Goal: Task Accomplishment & Management: Manage account settings

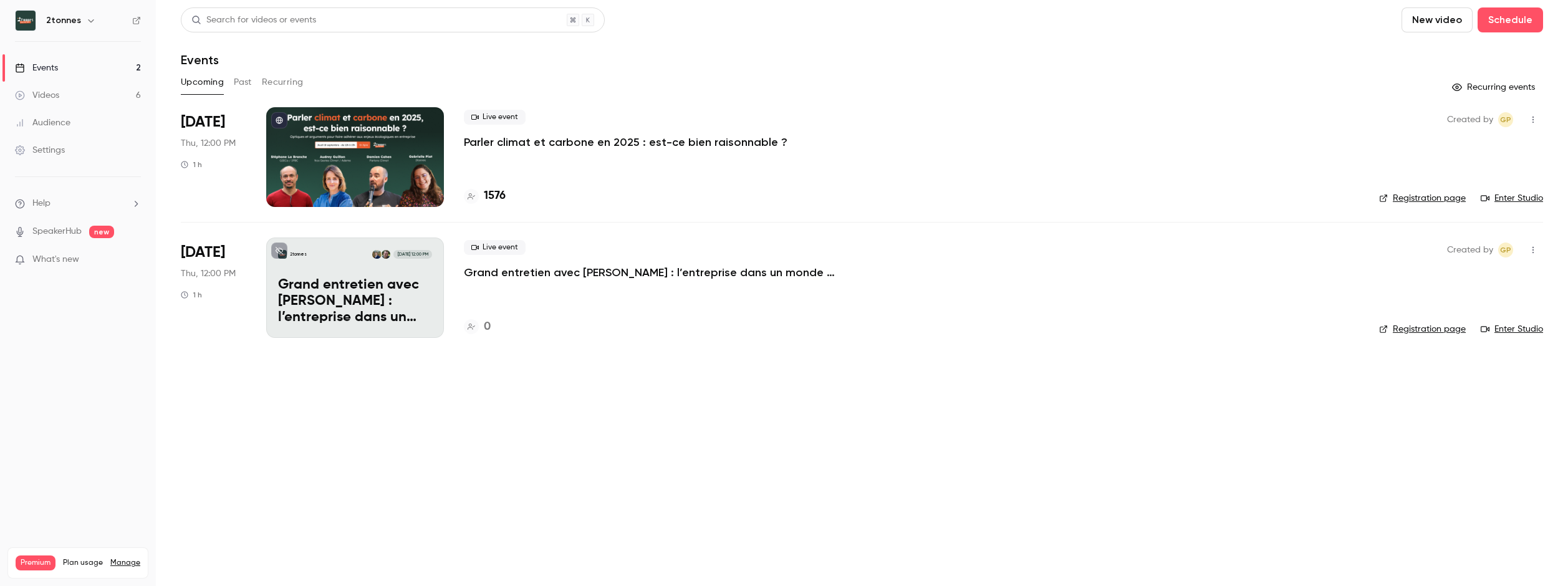
click at [535, 145] on p "Parler climat et carbone en 2025 : est-ce bien raisonnable ?" at bounding box center [625, 142] width 324 height 15
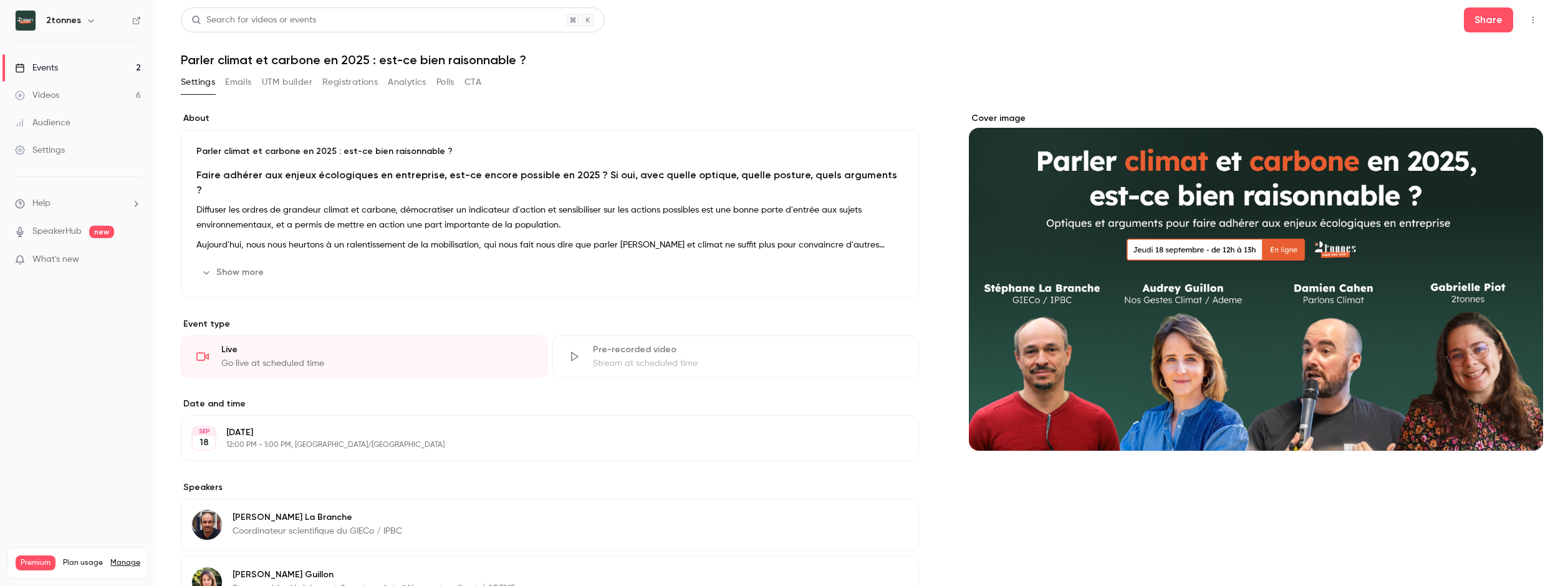
click at [112, 66] on link "Events 2" at bounding box center [78, 67] width 156 height 28
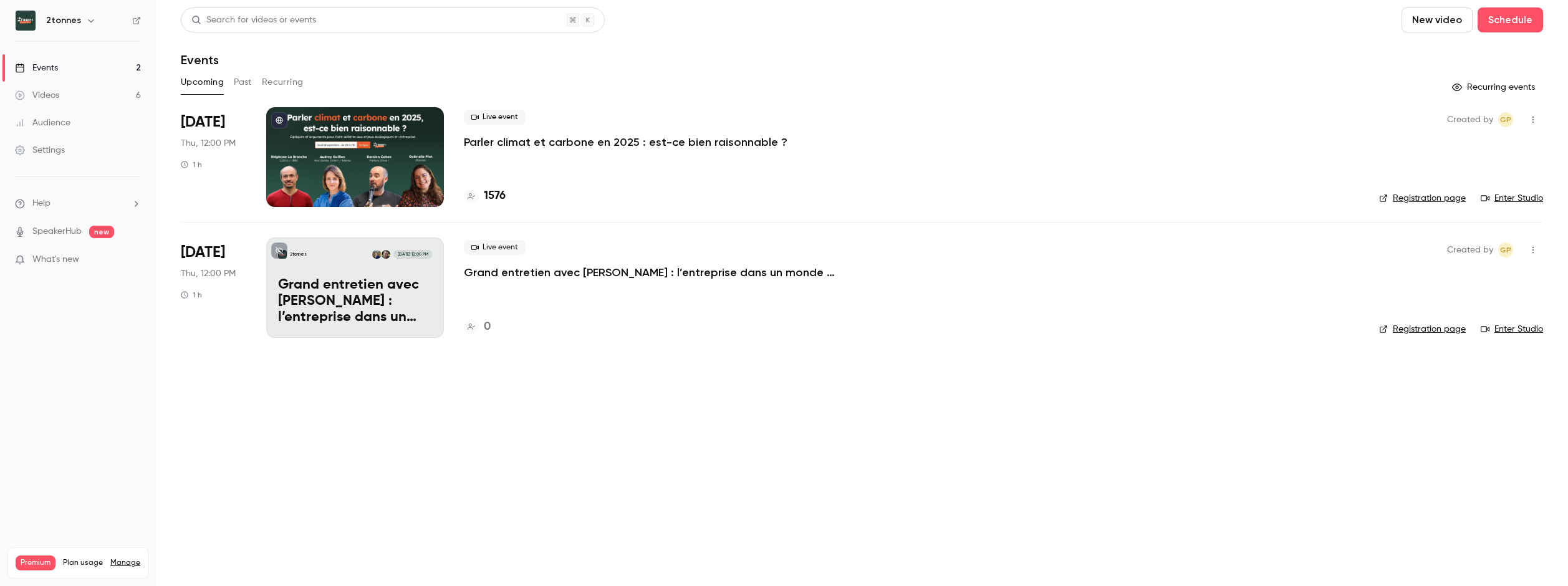
click at [621, 186] on div "Live event Parler climat et [PERSON_NAME] en 2025 : est-[PERSON_NAME] raisonnab…" at bounding box center [911, 157] width 895 height 99
click at [529, 138] on p "Parler climat et carbone en 2025 : est-ce bien raisonnable ?" at bounding box center [625, 142] width 324 height 15
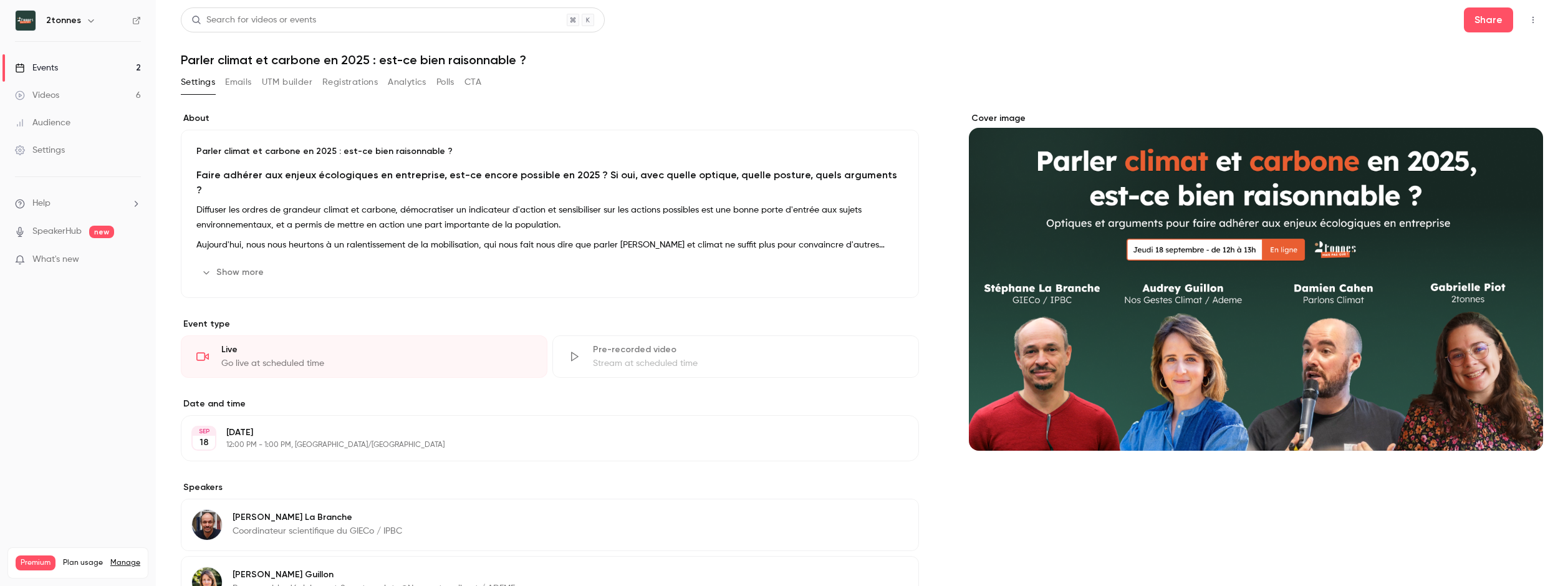
click at [368, 80] on button "Registrations" at bounding box center [350, 82] width 56 height 20
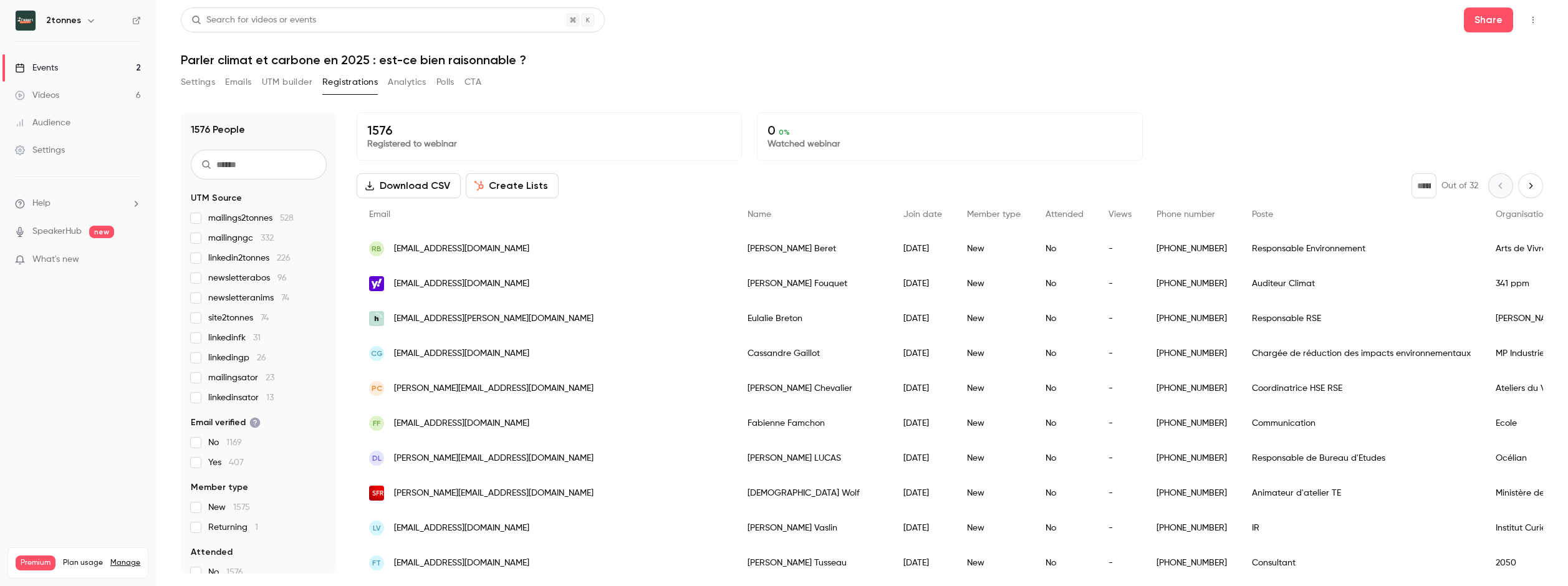
click at [204, 237] on label "mailingngc 332" at bounding box center [259, 238] width 136 height 13
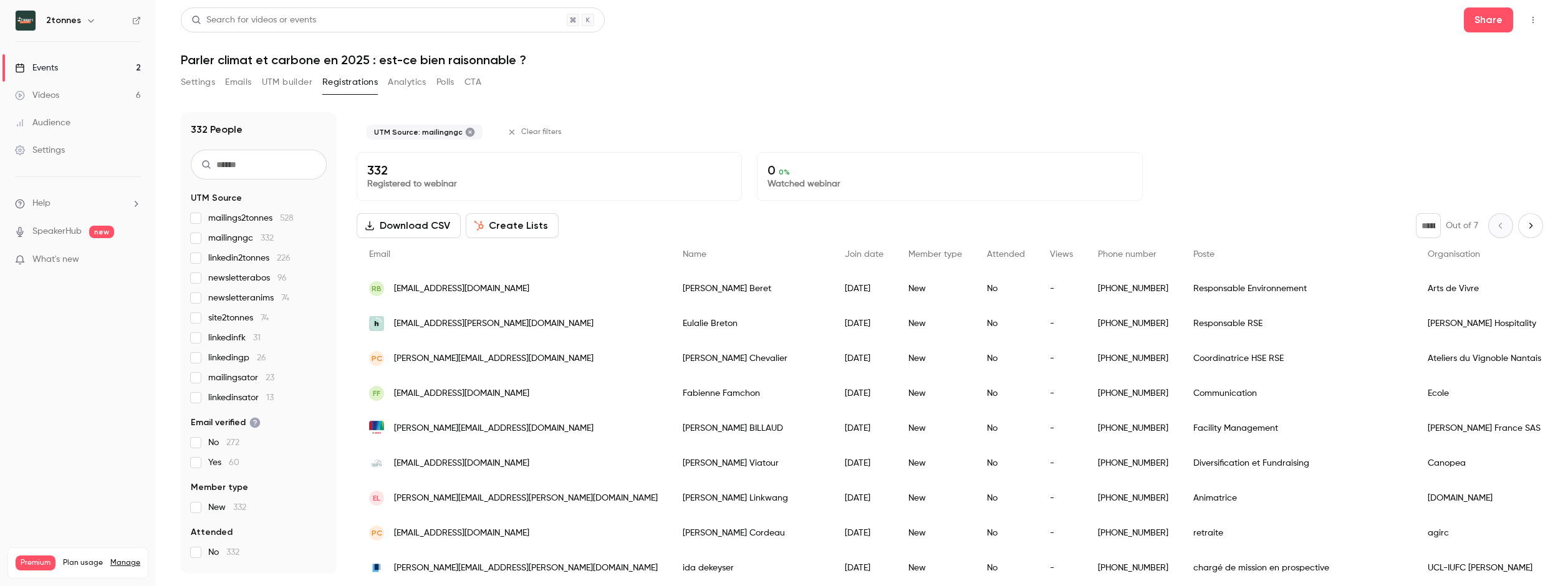
click at [66, 146] on link "Settings" at bounding box center [78, 150] width 156 height 28
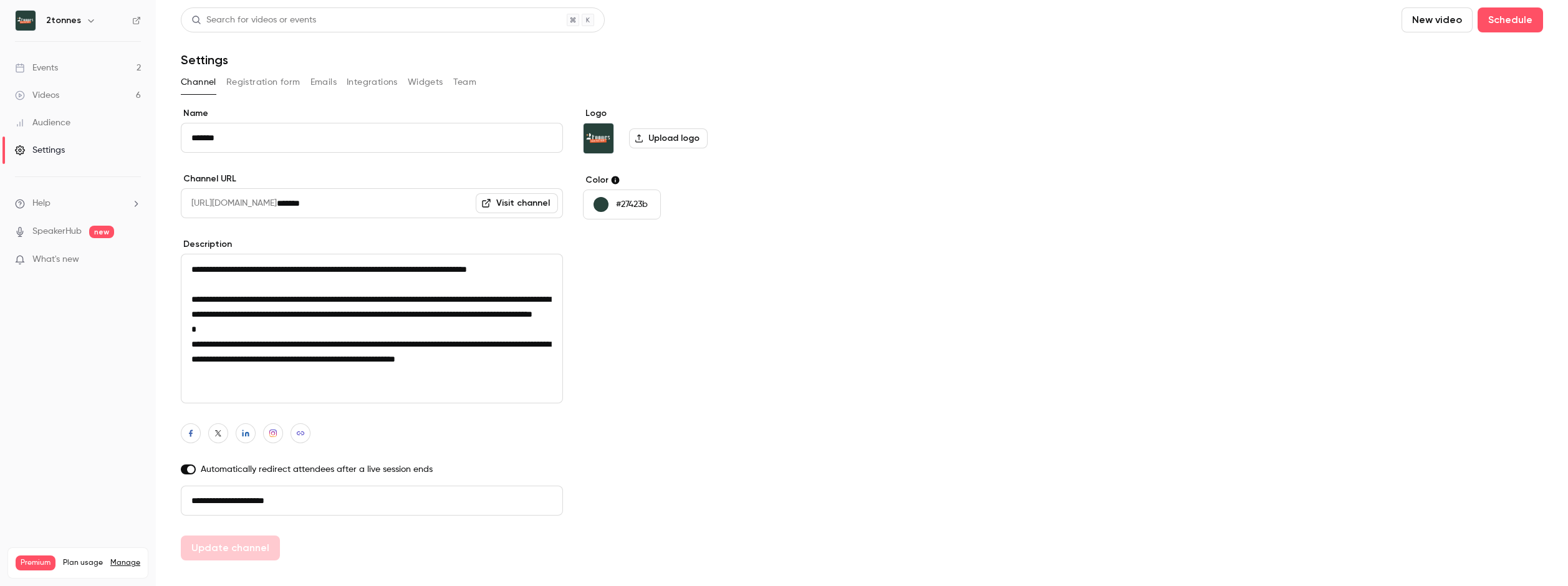
click at [320, 83] on button "Emails" at bounding box center [323, 82] width 26 height 20
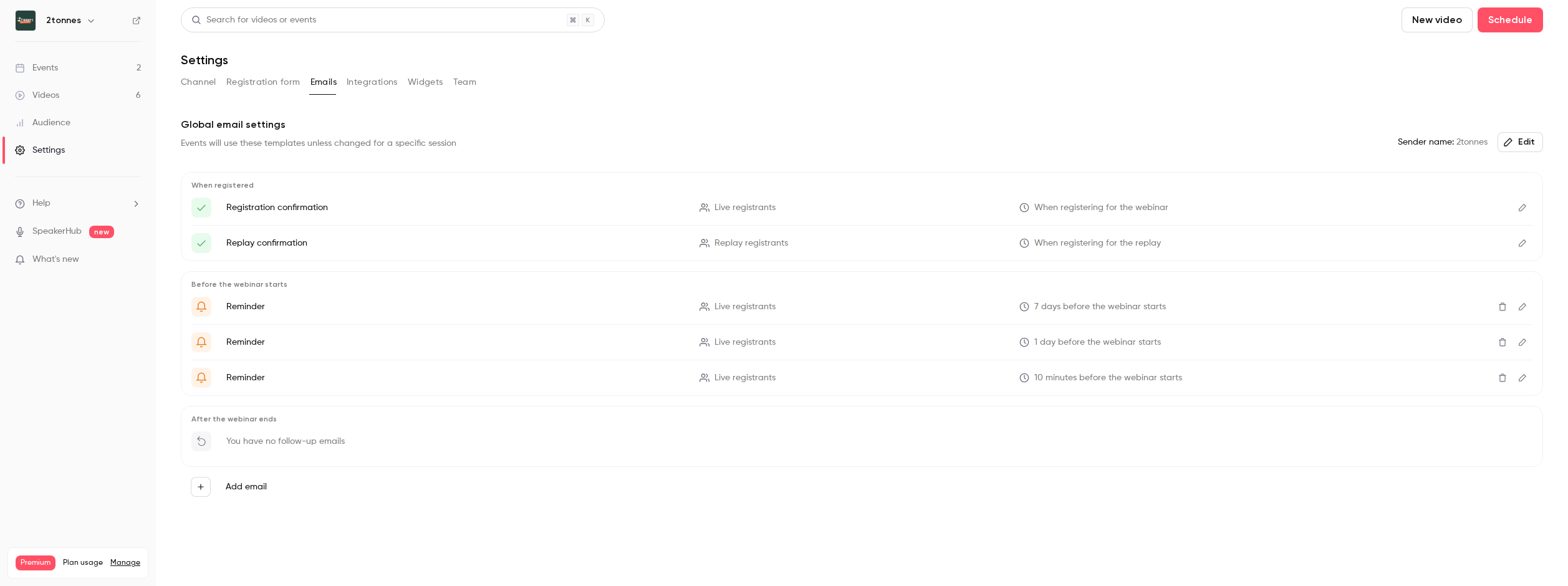
click at [383, 80] on button "Integrations" at bounding box center [372, 82] width 51 height 20
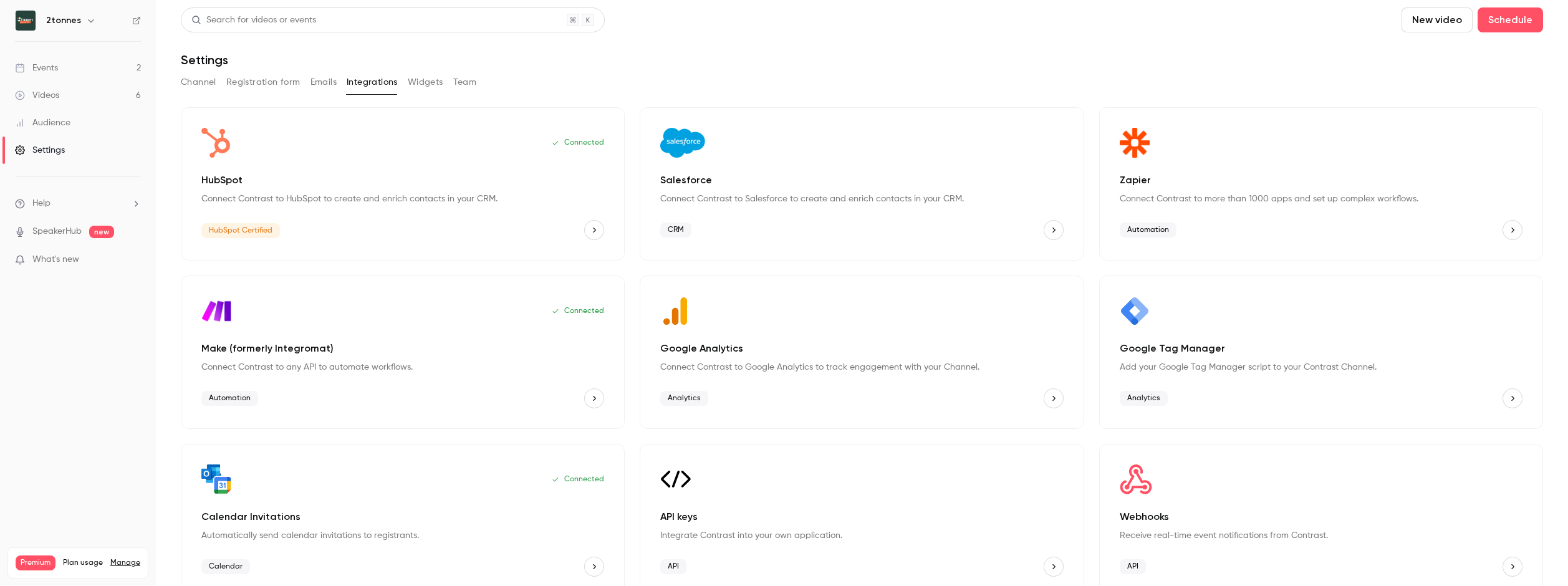
click at [453, 81] on button "Team" at bounding box center [464, 82] width 23 height 20
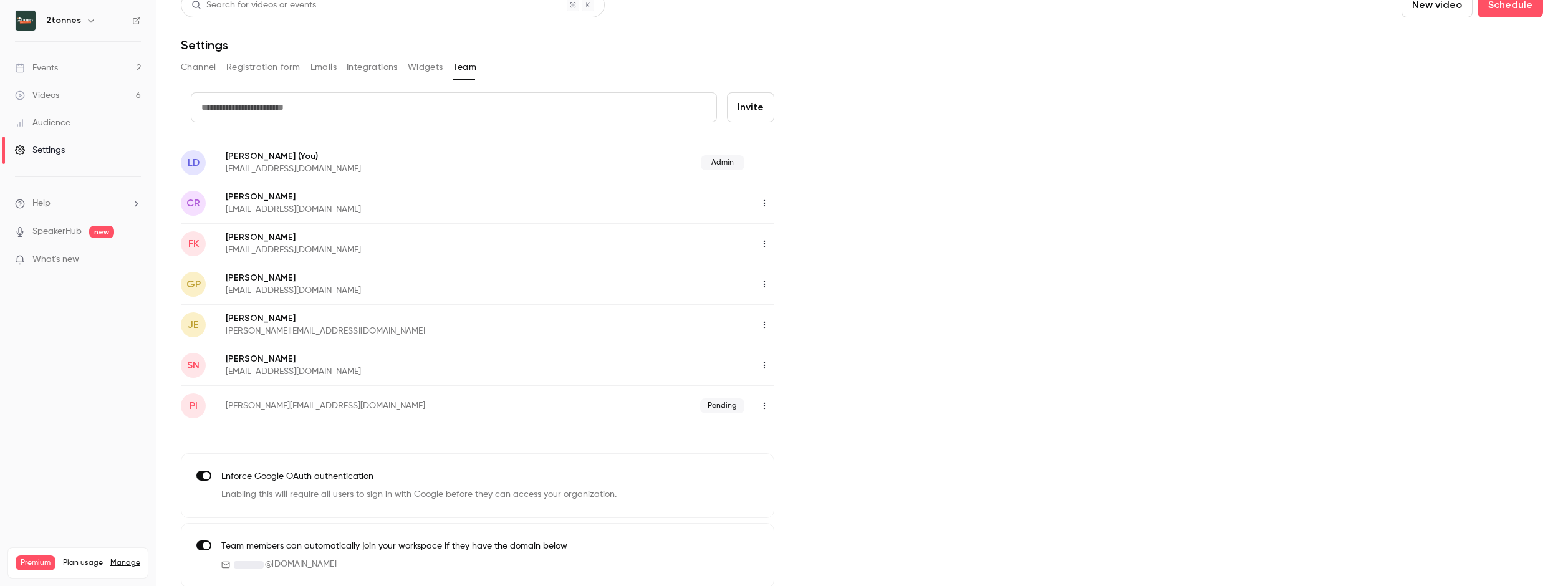
scroll to position [24, 0]
